Goal: Task Accomplishment & Management: Manage account settings

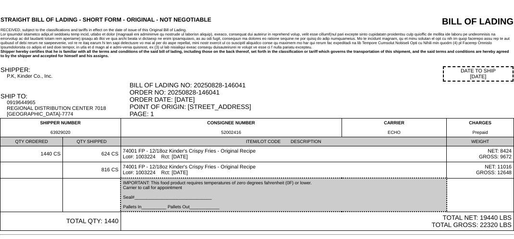
scroll to position [40, 0]
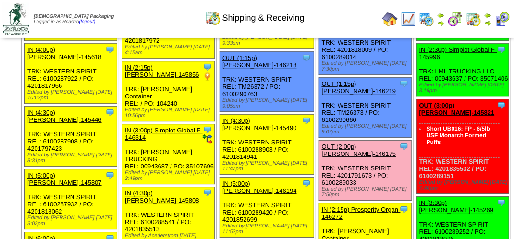
scroll to position [960, 0]
click at [414, 16] on img at bounding box center [407, 19] width 15 height 15
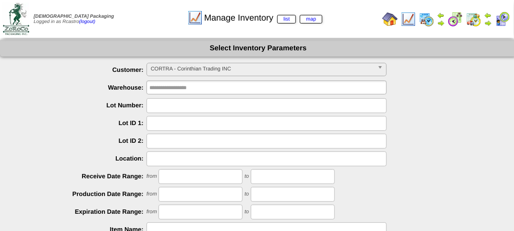
click at [246, 66] on span "CORTRA - Corinthian Trading INC" at bounding box center [262, 69] width 223 height 12
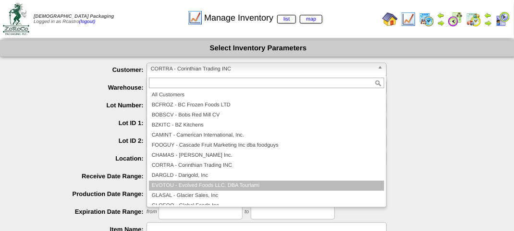
scroll to position [48, 0]
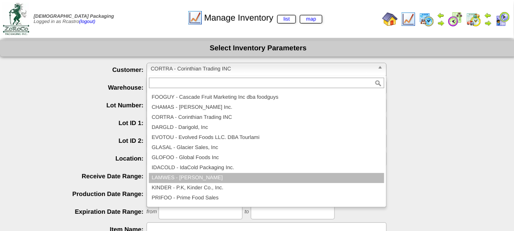
click at [194, 174] on li "LAMWES - Lamb-Weston" at bounding box center [266, 178] width 235 height 10
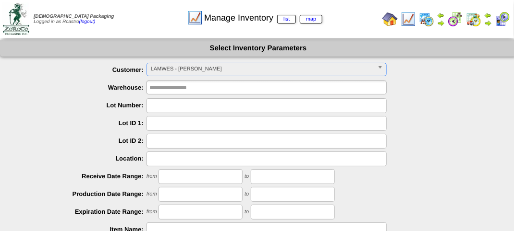
click at [167, 121] on input "text" at bounding box center [266, 123] width 240 height 15
click at [173, 105] on input "text" at bounding box center [266, 105] width 240 height 15
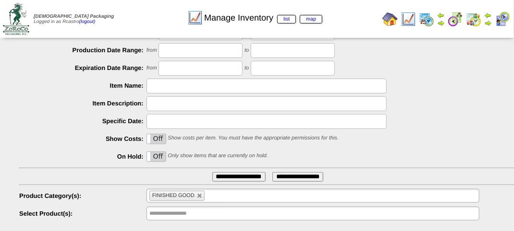
scroll to position [168, 0]
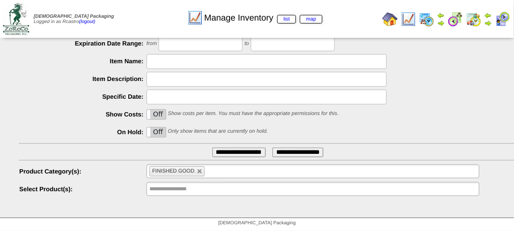
type input "*******"
click at [173, 169] on span "FINISHED GOOD" at bounding box center [173, 171] width 42 height 6
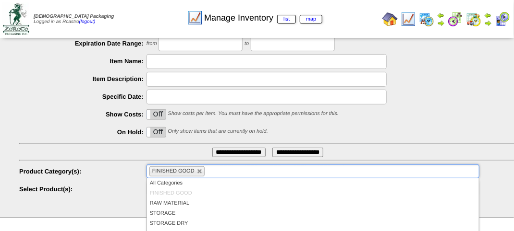
click at [164, 148] on div "**********" at bounding box center [267, 153] width 497 height 10
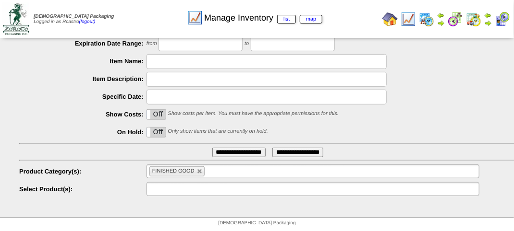
click at [180, 193] on input "text" at bounding box center [179, 189] width 61 height 12
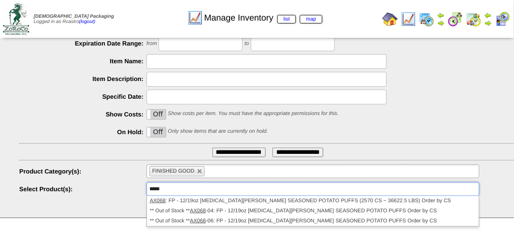
click at [243, 149] on input "**********" at bounding box center [238, 153] width 53 height 10
type input "**********"
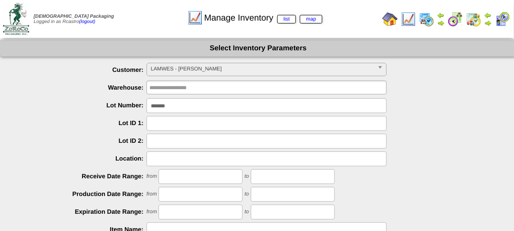
scroll to position [48, 0]
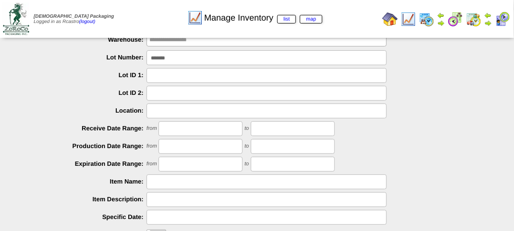
click at [180, 179] on input "text" at bounding box center [266, 182] width 240 height 15
type input "*"
type input "*****"
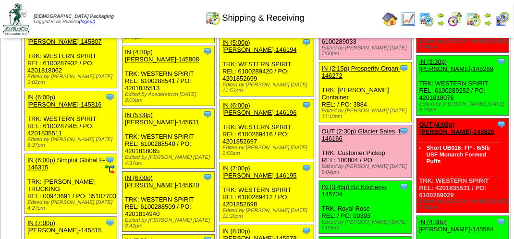
scroll to position [1104, 0]
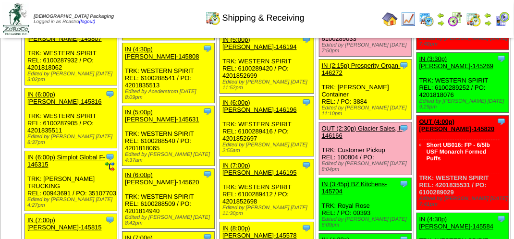
click at [330, 13] on link "OUT (2:00p) Lamb-Weston-146175" at bounding box center [359, 6] width 74 height 14
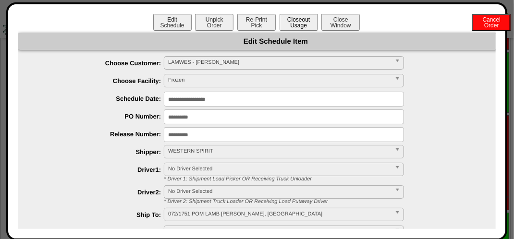
click at [293, 22] on button "Closeout Usage" at bounding box center [298, 22] width 38 height 17
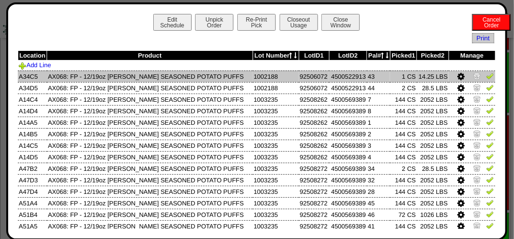
click at [473, 73] on img at bounding box center [477, 76] width 8 height 8
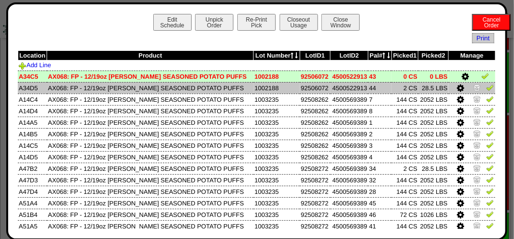
click at [473, 87] on img at bounding box center [477, 88] width 8 height 8
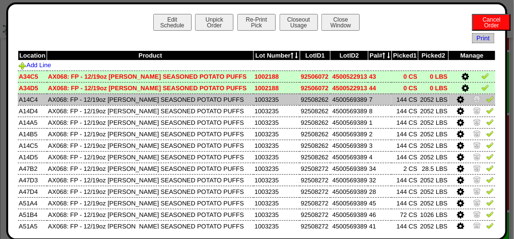
click at [486, 99] on img at bounding box center [490, 99] width 8 height 8
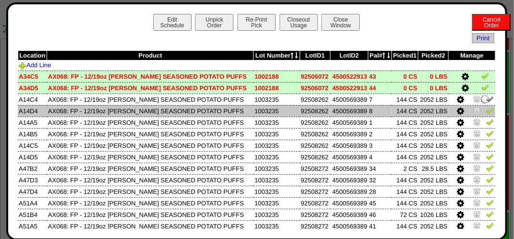
click at [486, 111] on img at bounding box center [490, 111] width 8 height 8
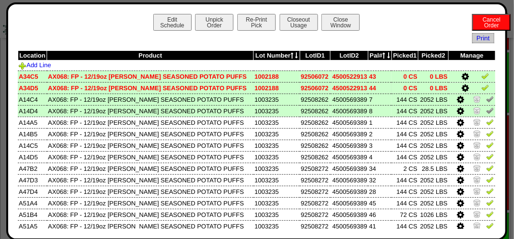
click at [481, 88] on img at bounding box center [485, 88] width 8 height 8
click at [481, 78] on img at bounding box center [485, 76] width 8 height 8
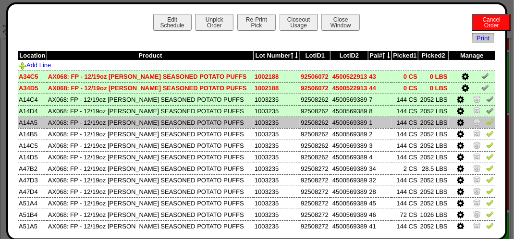
click at [486, 125] on img at bounding box center [490, 122] width 8 height 8
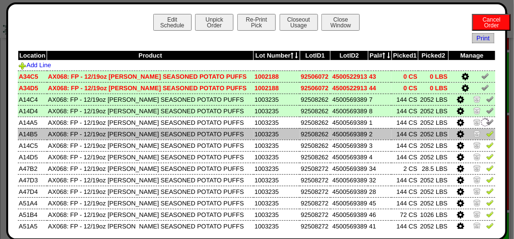
click at [486, 133] on img at bounding box center [490, 134] width 8 height 8
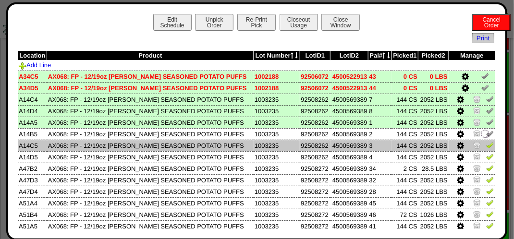
click at [486, 146] on img at bounding box center [490, 145] width 8 height 8
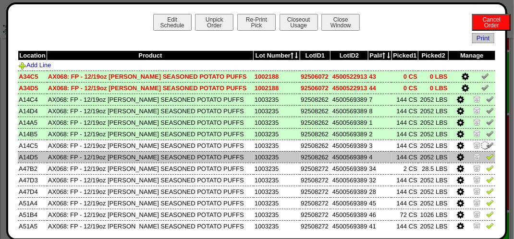
click at [486, 153] on img at bounding box center [490, 157] width 8 height 8
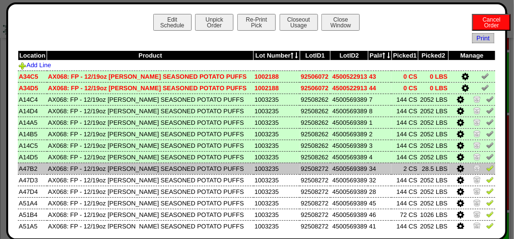
click at [473, 167] on img at bounding box center [477, 168] width 8 height 8
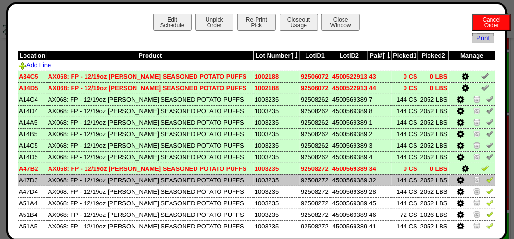
drag, startPoint x: 478, startPoint y: 165, endPoint x: 478, endPoint y: 175, distance: 9.6
click at [481, 166] on img at bounding box center [485, 168] width 8 height 8
click at [486, 180] on img at bounding box center [490, 180] width 8 height 8
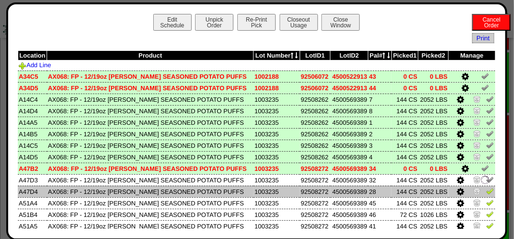
click at [486, 191] on img at bounding box center [490, 191] width 8 height 8
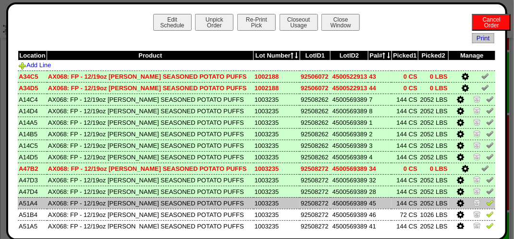
click at [486, 204] on img at bounding box center [490, 203] width 8 height 8
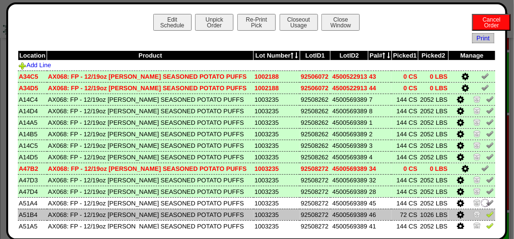
click at [486, 214] on img at bounding box center [490, 214] width 8 height 8
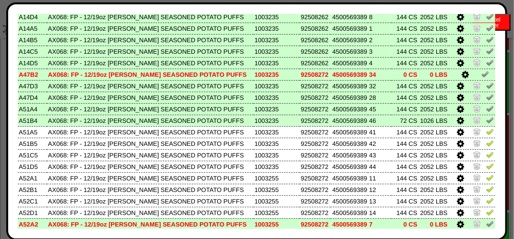
scroll to position [96, 0]
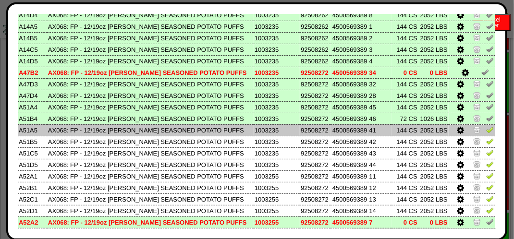
click at [486, 132] on img at bounding box center [490, 130] width 8 height 8
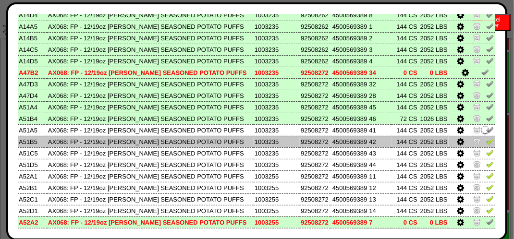
click at [486, 143] on img at bounding box center [490, 141] width 8 height 8
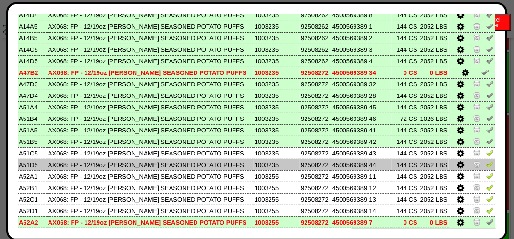
click at [486, 162] on img at bounding box center [490, 164] width 8 height 8
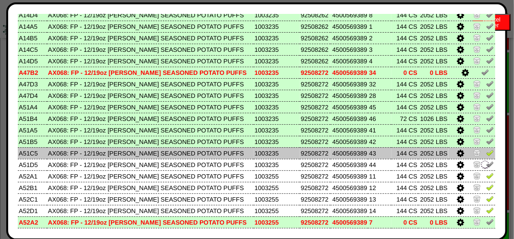
click at [486, 154] on img at bounding box center [490, 153] width 8 height 8
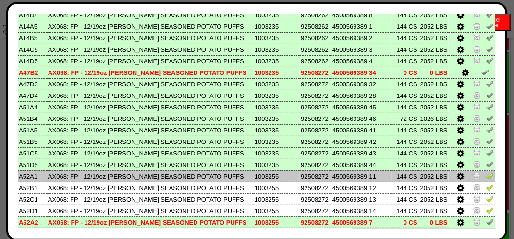
click at [486, 173] on img at bounding box center [490, 176] width 8 height 8
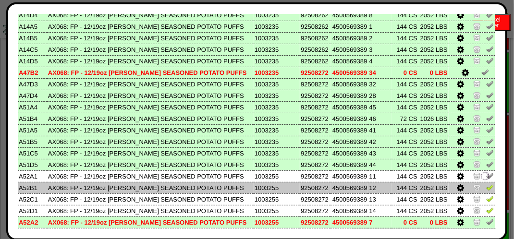
click at [486, 187] on img at bounding box center [490, 187] width 8 height 8
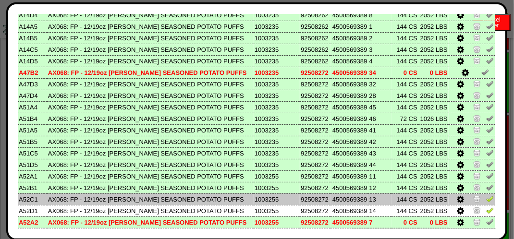
drag, startPoint x: 484, startPoint y: 200, endPoint x: 483, endPoint y: 205, distance: 5.3
click at [486, 200] on img at bounding box center [490, 199] width 8 height 8
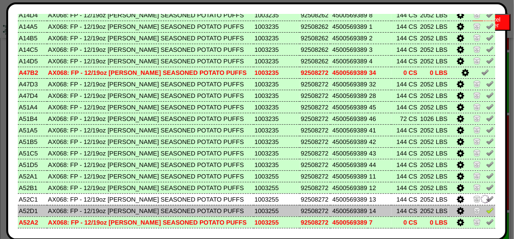
click at [486, 214] on img at bounding box center [490, 210] width 8 height 8
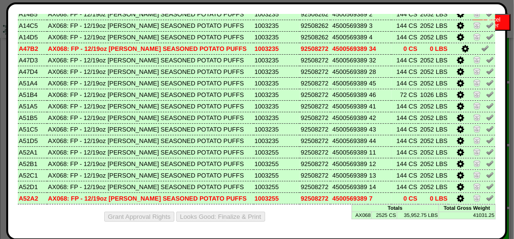
scroll to position [0, 0]
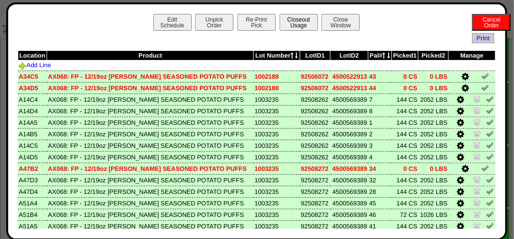
click at [288, 22] on button "Closeout Usage" at bounding box center [298, 22] width 38 height 17
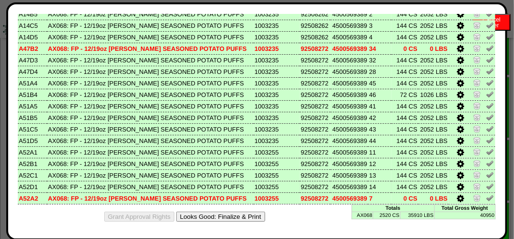
scroll to position [1392, 0]
click at [248, 217] on button "Looks Good: Finalize & Print" at bounding box center [220, 217] width 89 height 10
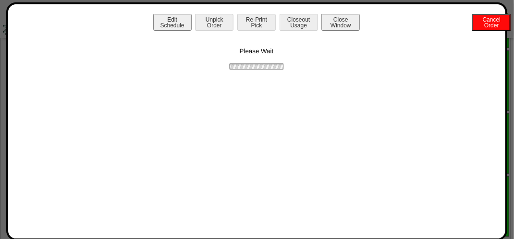
scroll to position [0, 0]
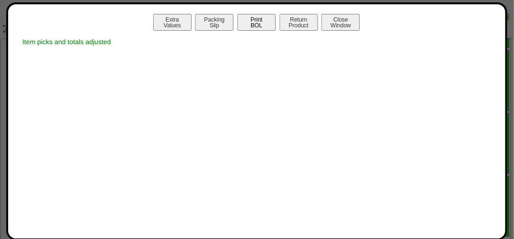
click at [254, 18] on button "Print BOL" at bounding box center [256, 22] width 38 height 17
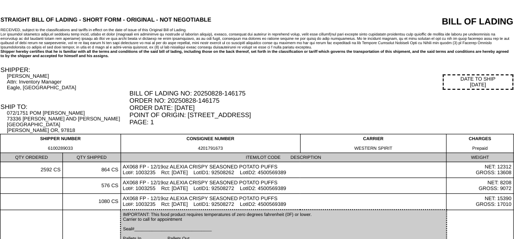
drag, startPoint x: 317, startPoint y: 97, endPoint x: 311, endPoint y: 99, distance: 6.2
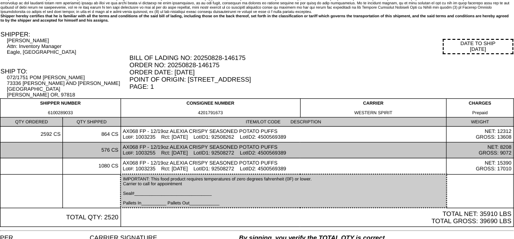
scroll to position [65, 0]
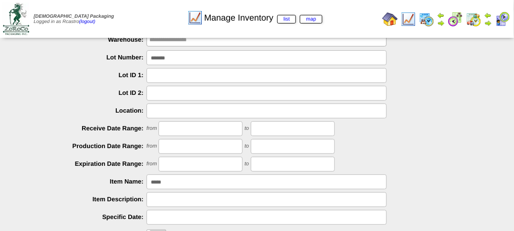
scroll to position [48, 0]
click at [502, 15] on img at bounding box center [501, 19] width 15 height 15
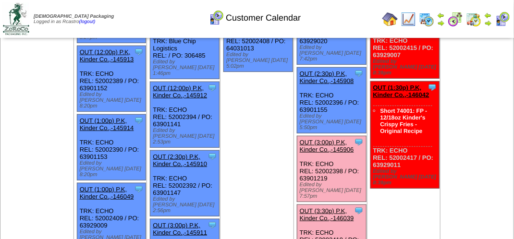
scroll to position [240, 0]
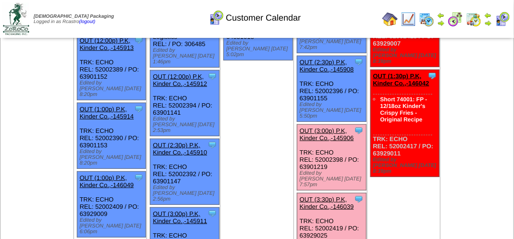
click at [322, 127] on link "OUT (3:00p) P.K, Kinder Co.,-145906" at bounding box center [326, 134] width 54 height 14
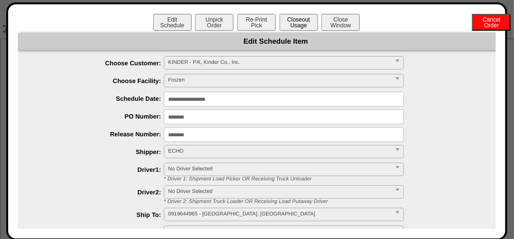
click at [292, 18] on button "Closeout Usage" at bounding box center [298, 22] width 38 height 17
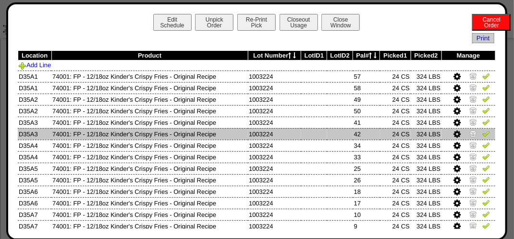
scroll to position [192, 0]
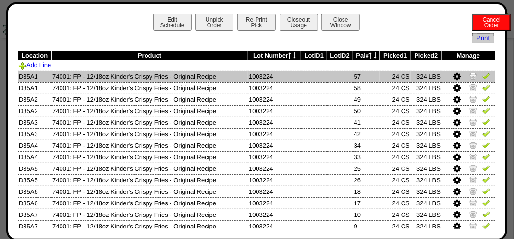
click at [482, 76] on td at bounding box center [468, 77] width 54 height 12
click at [482, 78] on img at bounding box center [486, 76] width 8 height 8
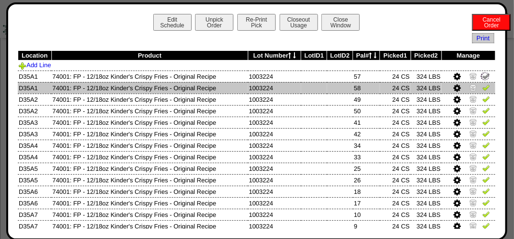
click at [482, 88] on img at bounding box center [486, 88] width 8 height 8
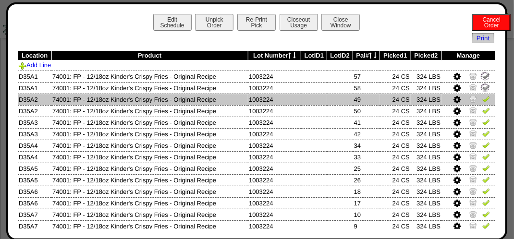
click at [482, 99] on img at bounding box center [486, 99] width 8 height 8
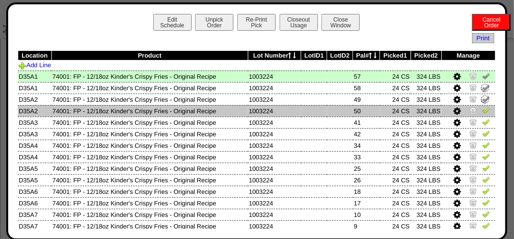
click at [482, 116] on link at bounding box center [486, 111] width 8 height 7
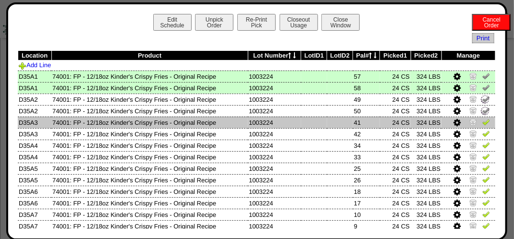
drag, startPoint x: 478, startPoint y: 126, endPoint x: 479, endPoint y: 132, distance: 5.9
click at [482, 127] on link at bounding box center [486, 123] width 8 height 7
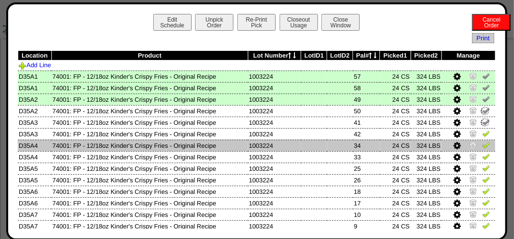
drag, startPoint x: 479, startPoint y: 133, endPoint x: 479, endPoint y: 143, distance: 9.6
click at [482, 134] on img at bounding box center [486, 134] width 8 height 8
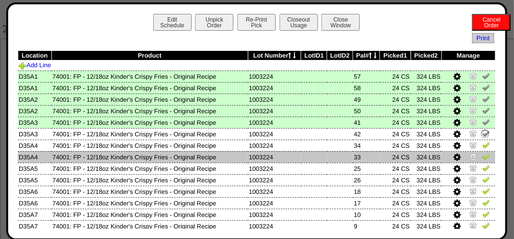
click at [482, 156] on img at bounding box center [486, 157] width 8 height 8
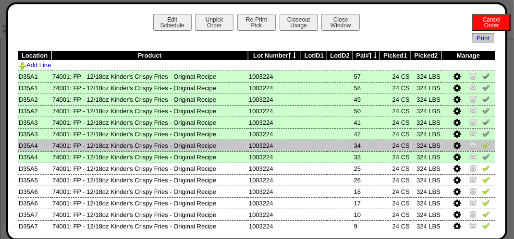
click at [482, 149] on img at bounding box center [486, 145] width 8 height 8
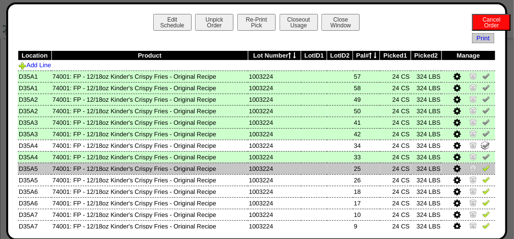
click at [482, 168] on img at bounding box center [486, 168] width 8 height 8
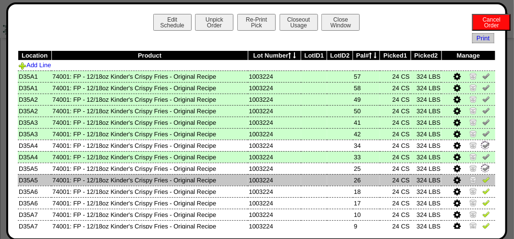
click at [482, 179] on img at bounding box center [486, 180] width 8 height 8
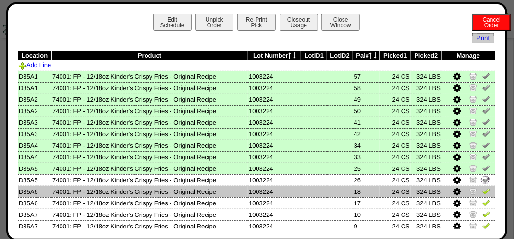
click at [482, 193] on img at bounding box center [486, 191] width 8 height 8
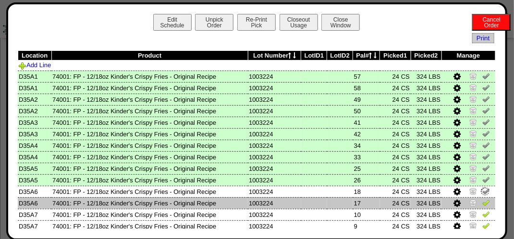
click at [482, 203] on img at bounding box center [486, 203] width 8 height 8
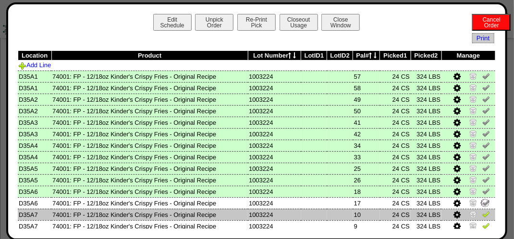
click at [482, 216] on img at bounding box center [486, 214] width 8 height 8
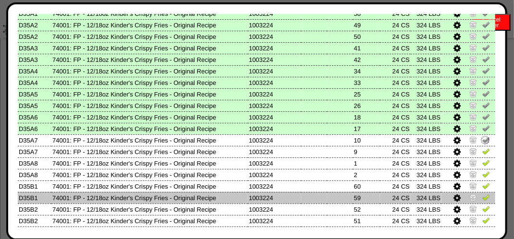
scroll to position [96, 0]
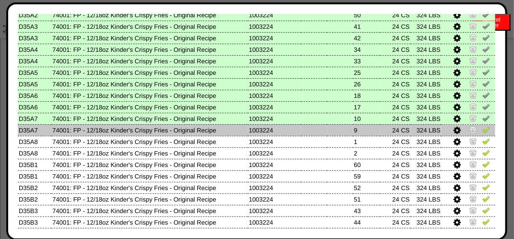
click at [482, 128] on img at bounding box center [486, 130] width 8 height 8
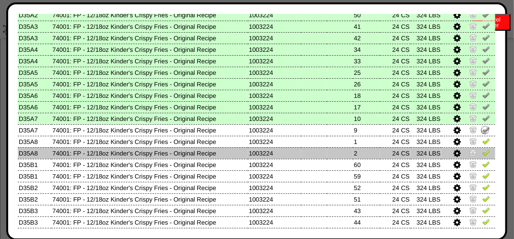
click at [482, 155] on img at bounding box center [486, 153] width 8 height 8
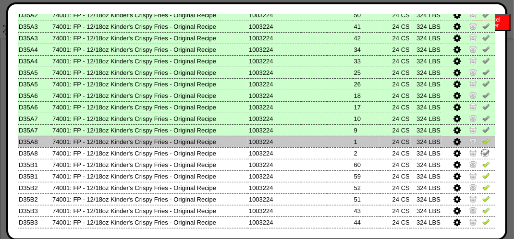
click at [482, 139] on img at bounding box center [486, 141] width 8 height 8
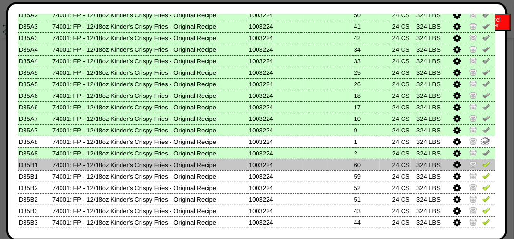
click at [482, 169] on link at bounding box center [486, 165] width 8 height 7
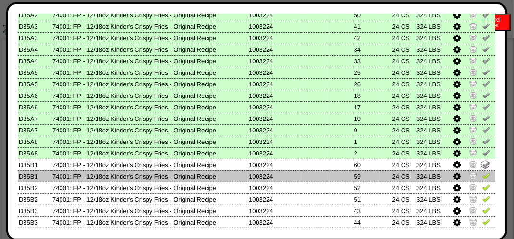
click at [482, 179] on img at bounding box center [486, 176] width 8 height 8
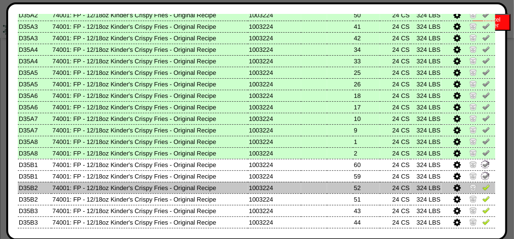
click at [482, 191] on img at bounding box center [486, 187] width 8 height 8
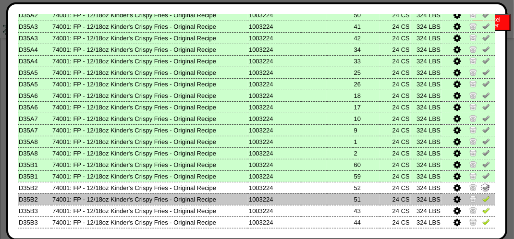
click at [482, 197] on img at bounding box center [486, 199] width 8 height 8
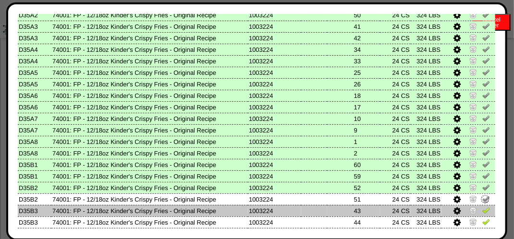
click at [482, 208] on img at bounding box center [486, 210] width 8 height 8
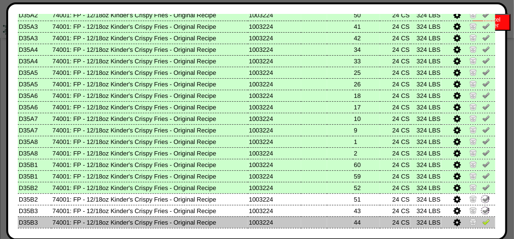
click at [482, 219] on img at bounding box center [486, 222] width 8 height 8
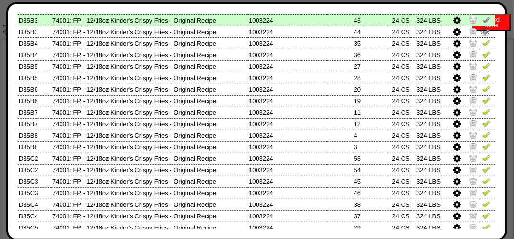
scroll to position [288, 0]
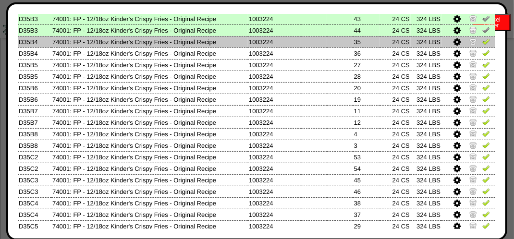
click at [482, 45] on img at bounding box center [486, 41] width 8 height 8
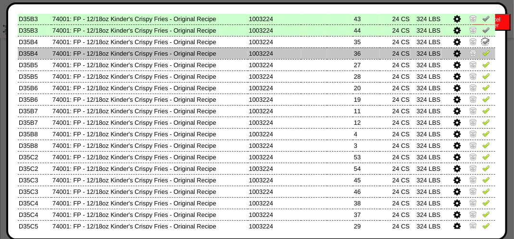
click at [482, 56] on img at bounding box center [486, 53] width 8 height 8
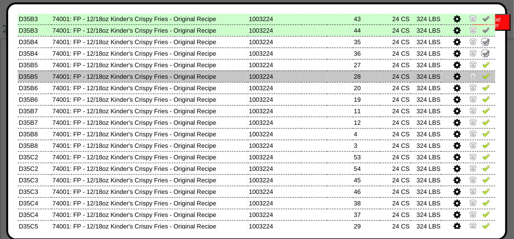
click at [481, 72] on td at bounding box center [468, 77] width 54 height 12
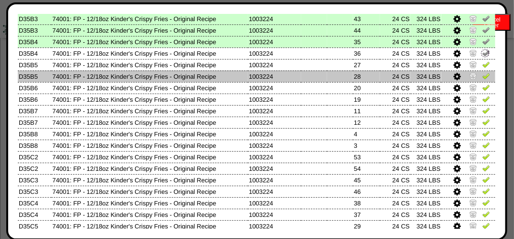
drag, startPoint x: 478, startPoint y: 68, endPoint x: 480, endPoint y: 82, distance: 14.1
click at [482, 68] on img at bounding box center [486, 64] width 8 height 8
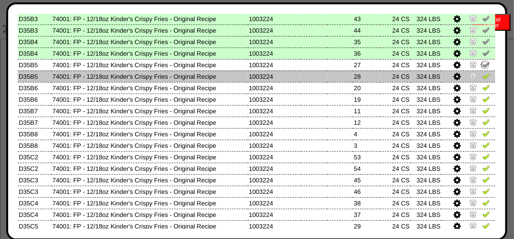
click at [482, 79] on img at bounding box center [486, 76] width 8 height 8
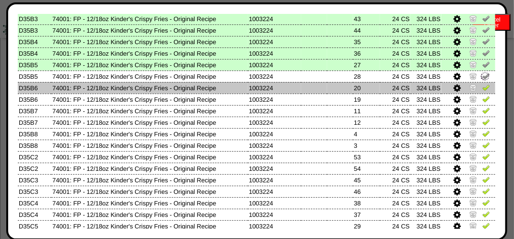
click at [482, 85] on img at bounding box center [486, 88] width 8 height 8
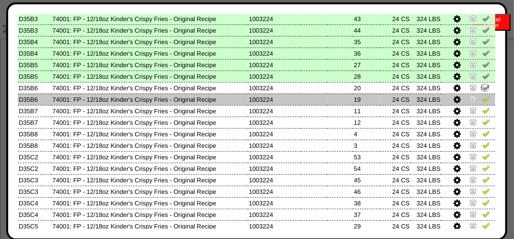
click at [482, 101] on img at bounding box center [486, 99] width 8 height 8
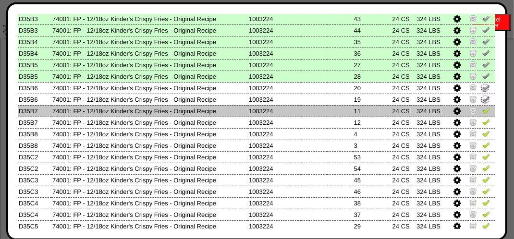
click at [482, 113] on img at bounding box center [486, 111] width 8 height 8
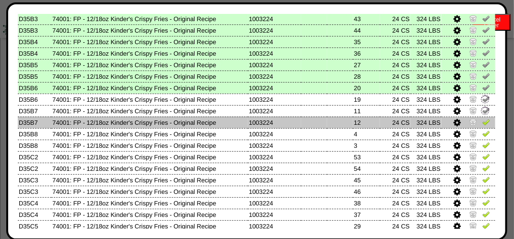
click at [482, 126] on img at bounding box center [486, 122] width 8 height 8
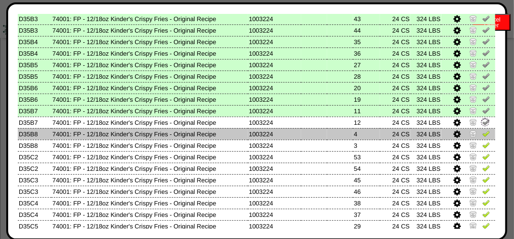
click at [482, 133] on img at bounding box center [486, 134] width 8 height 8
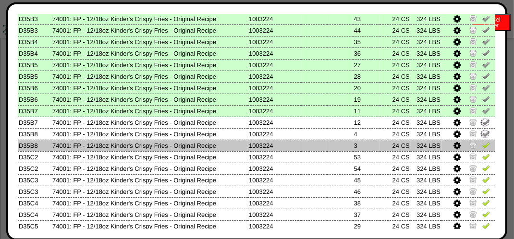
click at [482, 145] on img at bounding box center [486, 145] width 8 height 8
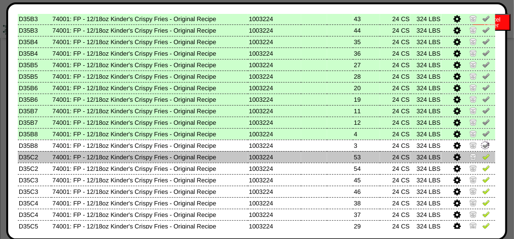
click at [482, 156] on img at bounding box center [486, 157] width 8 height 8
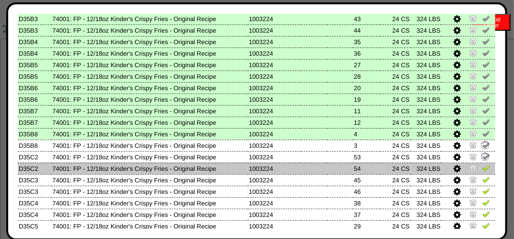
click at [482, 171] on img at bounding box center [486, 168] width 8 height 8
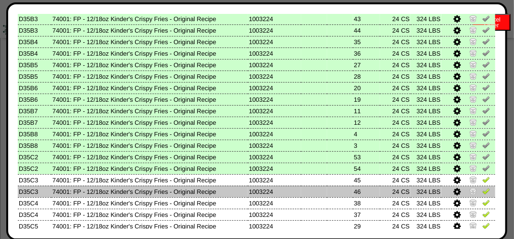
click at [482, 191] on img at bounding box center [486, 191] width 8 height 8
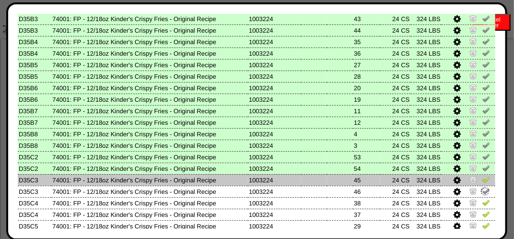
click at [482, 181] on img at bounding box center [486, 180] width 8 height 8
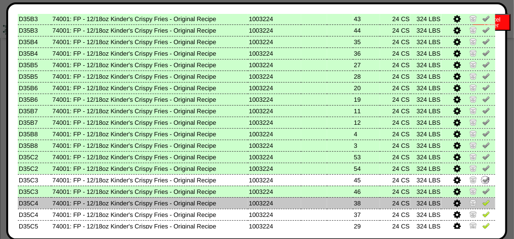
click at [482, 206] on img at bounding box center [486, 203] width 8 height 8
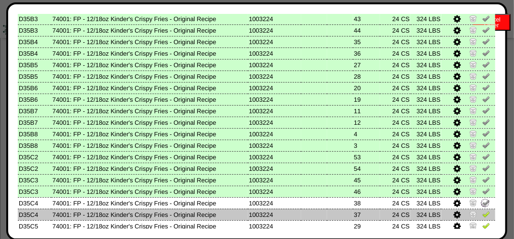
click at [482, 215] on img at bounding box center [486, 214] width 8 height 8
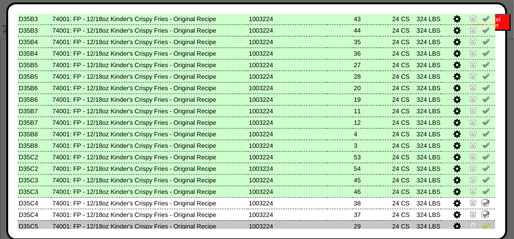
click at [482, 226] on img at bounding box center [486, 226] width 8 height 8
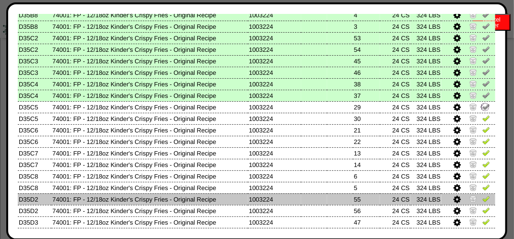
scroll to position [432, 0]
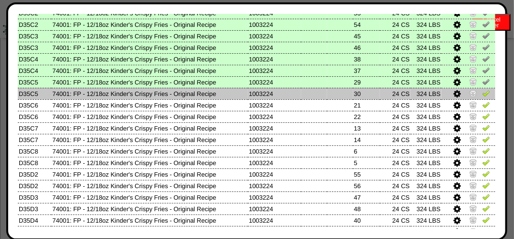
click at [482, 95] on img at bounding box center [486, 93] width 8 height 8
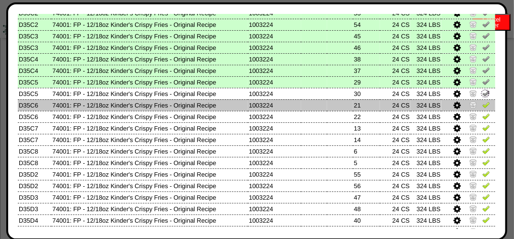
click at [482, 107] on img at bounding box center [486, 105] width 8 height 8
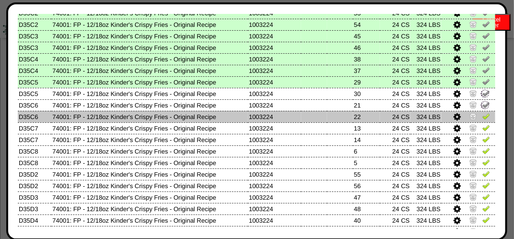
click at [482, 118] on img at bounding box center [486, 116] width 8 height 8
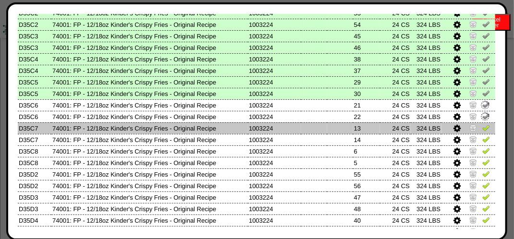
click at [476, 133] on td at bounding box center [468, 128] width 54 height 12
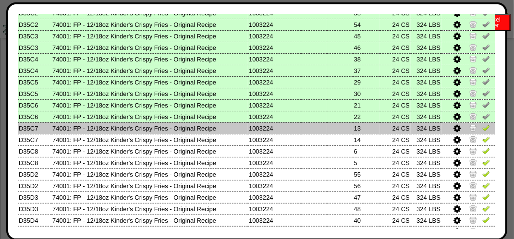
click at [482, 132] on img at bounding box center [486, 128] width 8 height 8
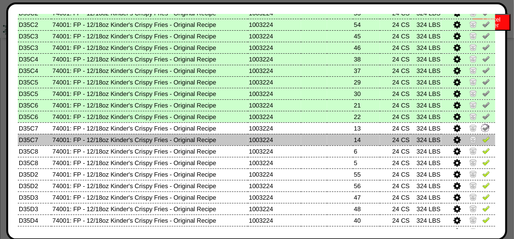
click at [482, 137] on img at bounding box center [486, 139] width 8 height 8
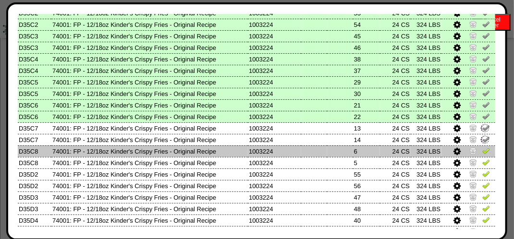
click at [482, 148] on img at bounding box center [486, 151] width 8 height 8
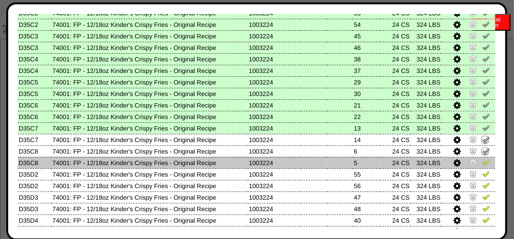
click at [482, 163] on img at bounding box center [486, 162] width 8 height 8
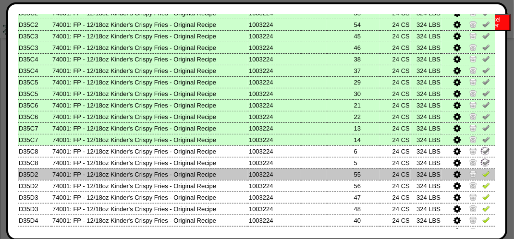
click at [482, 174] on img at bounding box center [486, 174] width 8 height 8
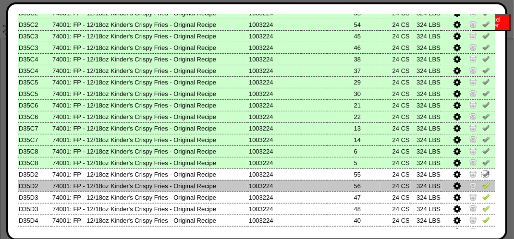
click at [482, 190] on link at bounding box center [486, 186] width 8 height 7
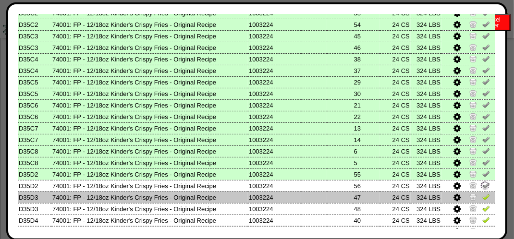
click at [482, 197] on img at bounding box center [486, 197] width 8 height 8
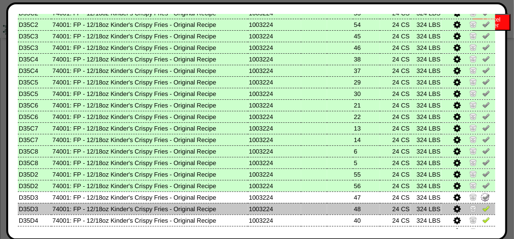
click at [482, 210] on img at bounding box center [486, 208] width 8 height 8
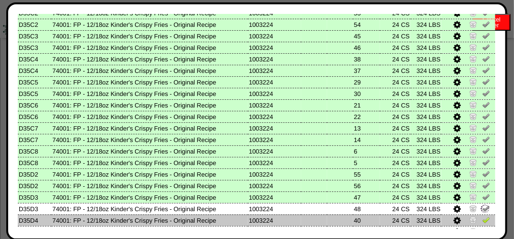
click at [482, 223] on img at bounding box center [486, 220] width 8 height 8
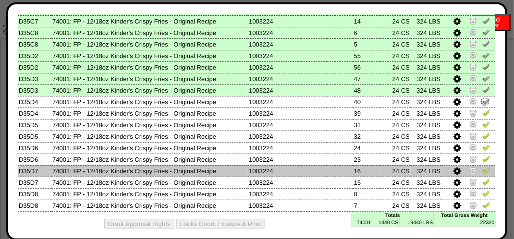
scroll to position [559, 0]
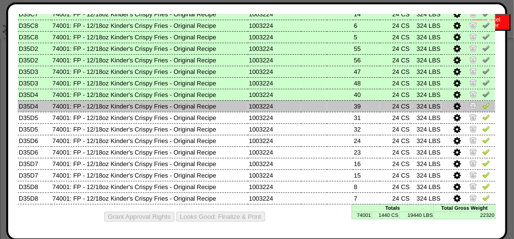
click at [482, 107] on img at bounding box center [486, 106] width 8 height 8
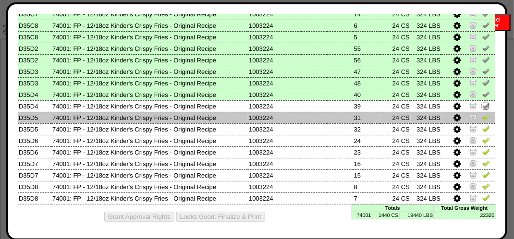
click at [482, 118] on img at bounding box center [486, 117] width 8 height 8
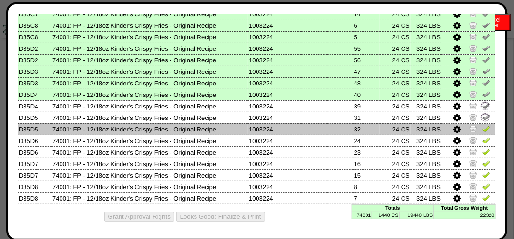
click at [482, 126] on img at bounding box center [486, 129] width 8 height 8
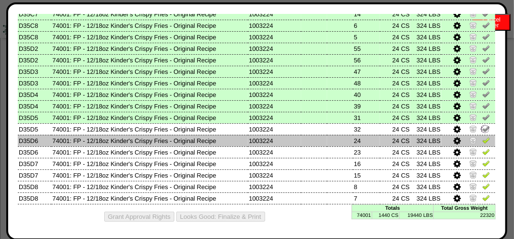
click at [482, 140] on img at bounding box center [486, 140] width 8 height 8
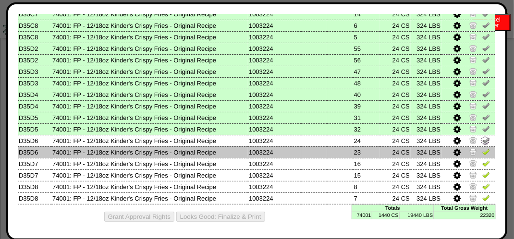
click at [482, 149] on img at bounding box center [486, 152] width 8 height 8
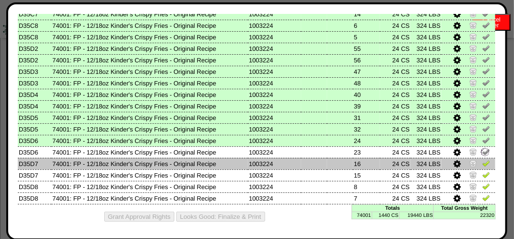
click at [482, 161] on img at bounding box center [486, 163] width 8 height 8
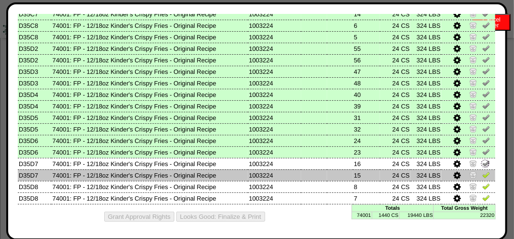
click at [482, 175] on img at bounding box center [486, 175] width 8 height 8
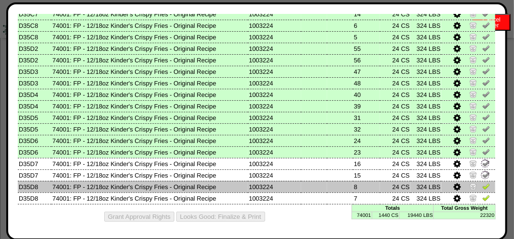
click at [482, 185] on img at bounding box center [486, 186] width 8 height 8
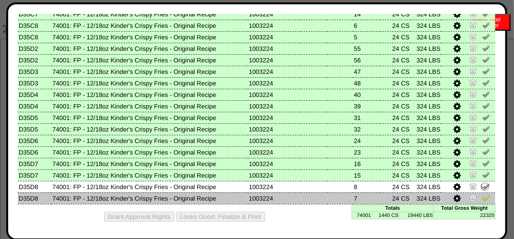
click at [482, 195] on img at bounding box center [486, 198] width 8 height 8
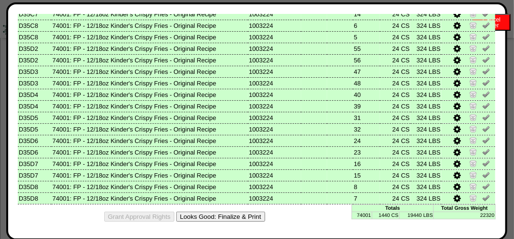
click at [234, 212] on button "Looks Good: Finalize & Print" at bounding box center [220, 217] width 89 height 10
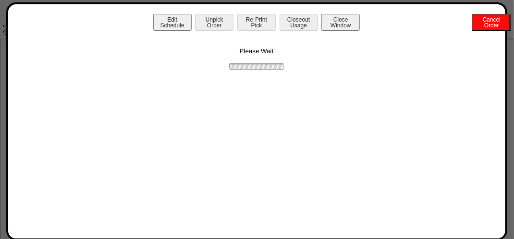
scroll to position [0, 0]
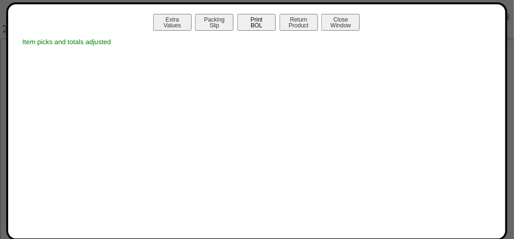
click at [262, 25] on button "Print BOL" at bounding box center [256, 22] width 38 height 17
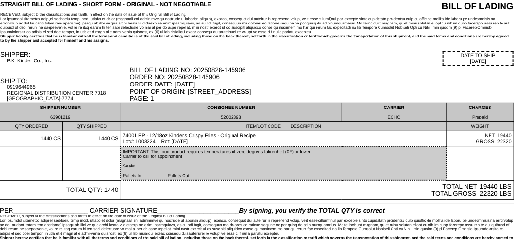
scroll to position [24, 0]
